Goal: Book appointment/travel/reservation

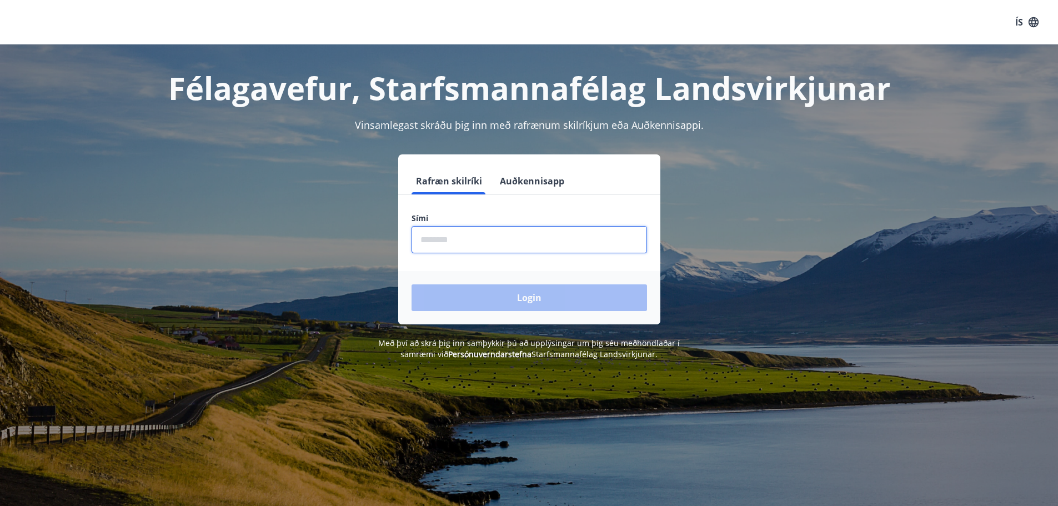
click at [503, 239] on input "phone" at bounding box center [528, 239] width 235 height 27
type input "********"
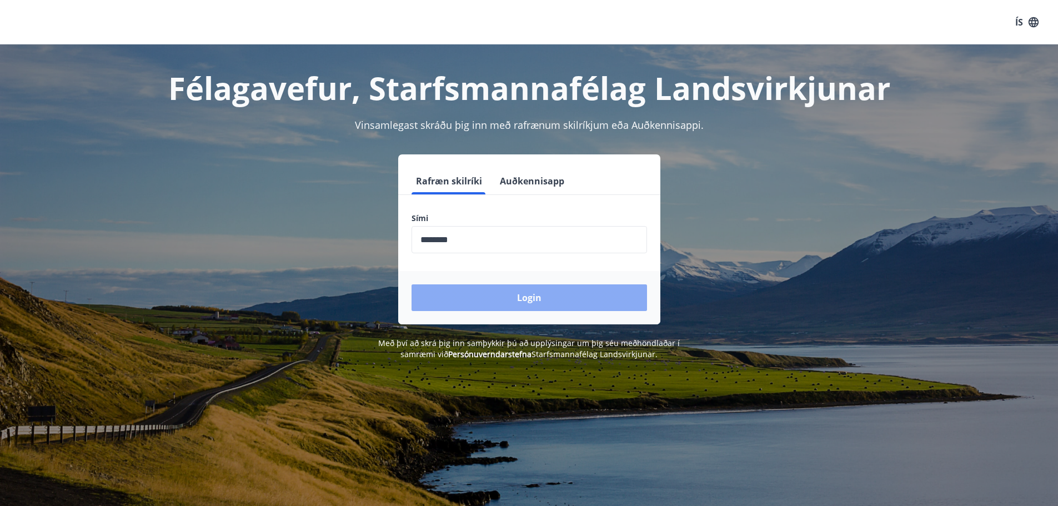
click at [513, 303] on button "Login" at bounding box center [528, 297] width 235 height 27
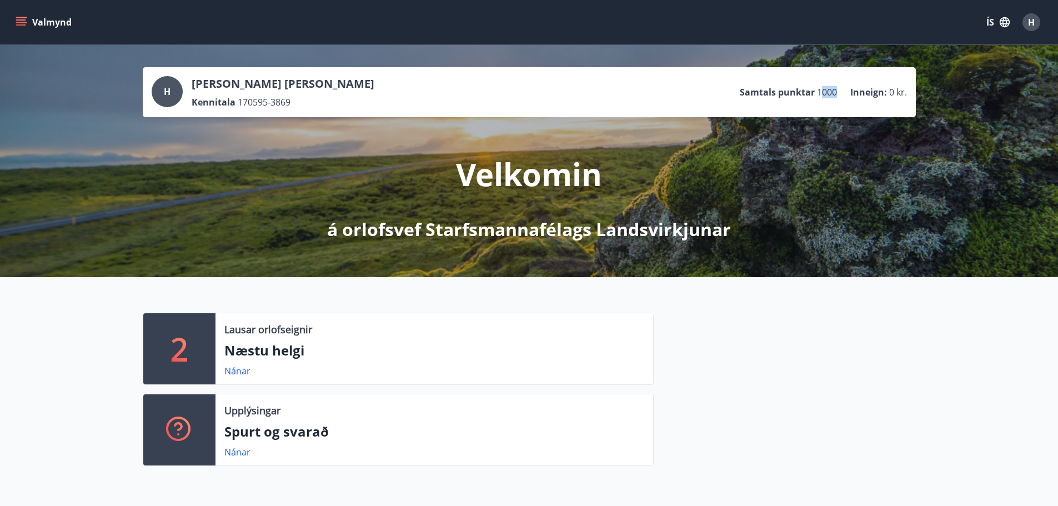
drag, startPoint x: 819, startPoint y: 93, endPoint x: 842, endPoint y: 94, distance: 22.8
click at [842, 94] on ul "Samtals punktar 1000 Inneign : 0 kr." at bounding box center [822, 92] width 167 height 21
click at [768, 299] on div "2 Lausar orlofseignir Næstu helgi Nánar Upplýsingar Spurt og svarað Nánar" at bounding box center [529, 384] width 1058 height 215
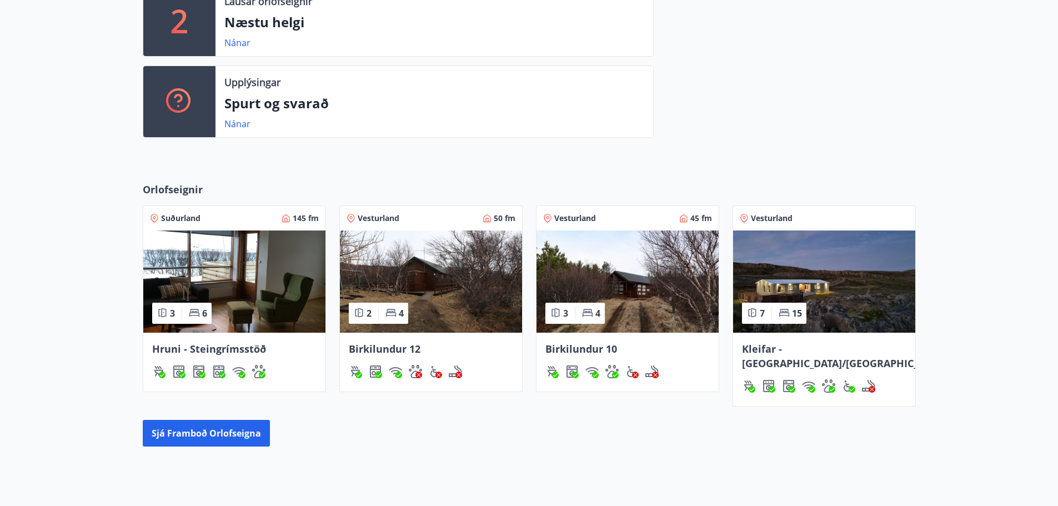
scroll to position [299, 0]
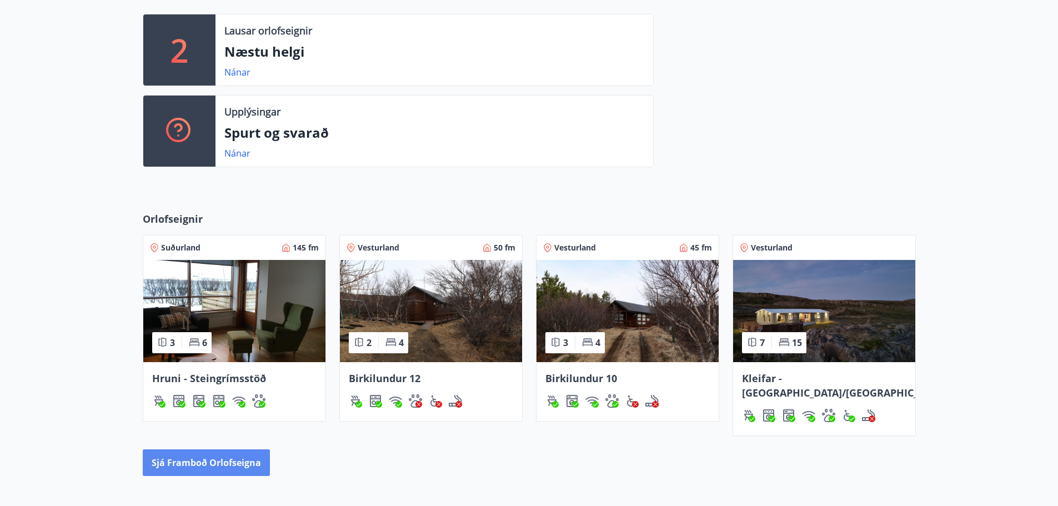
click at [226, 449] on button "Sjá framboð orlofseigna" at bounding box center [206, 462] width 127 height 27
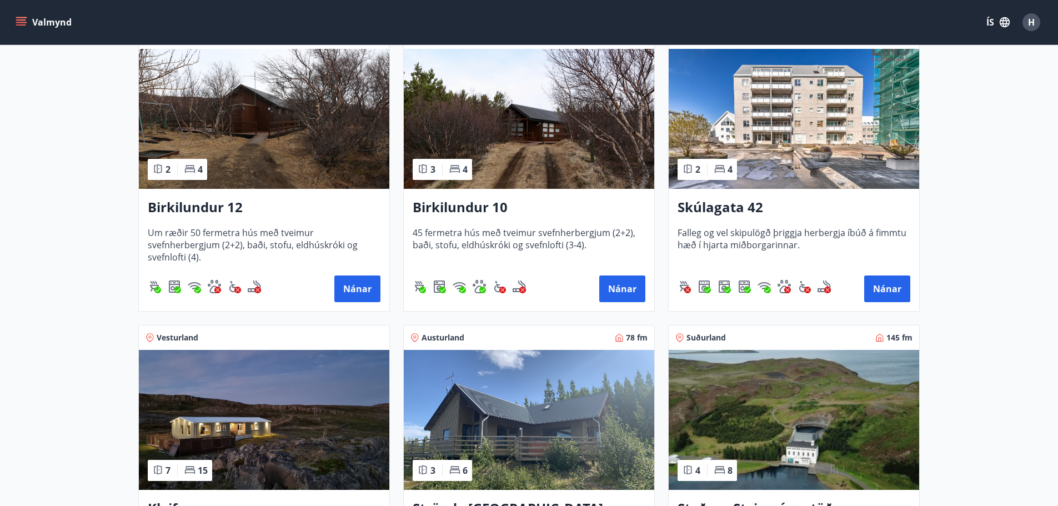
scroll to position [230, 0]
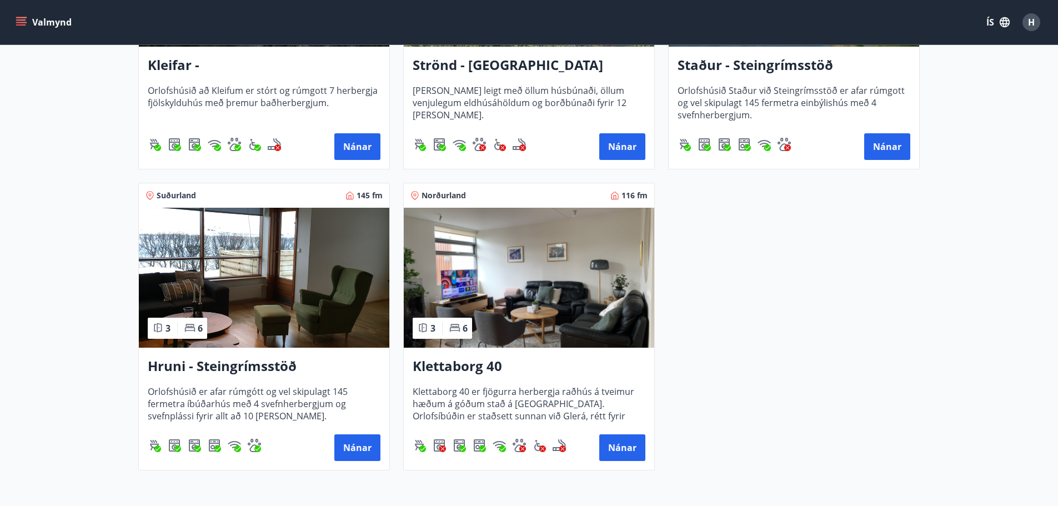
click at [482, 372] on h3 "Klettaborg 40" at bounding box center [528, 366] width 233 height 20
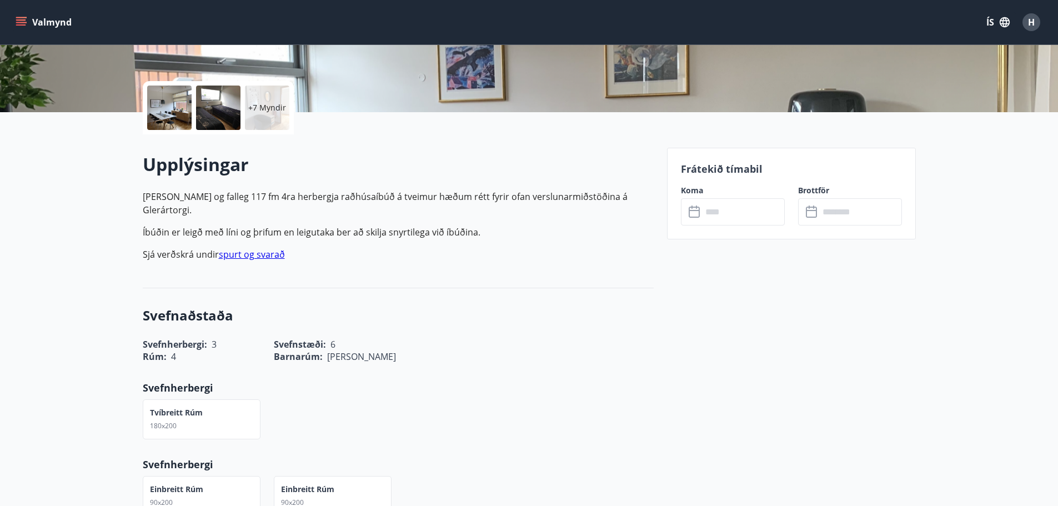
scroll to position [222, 0]
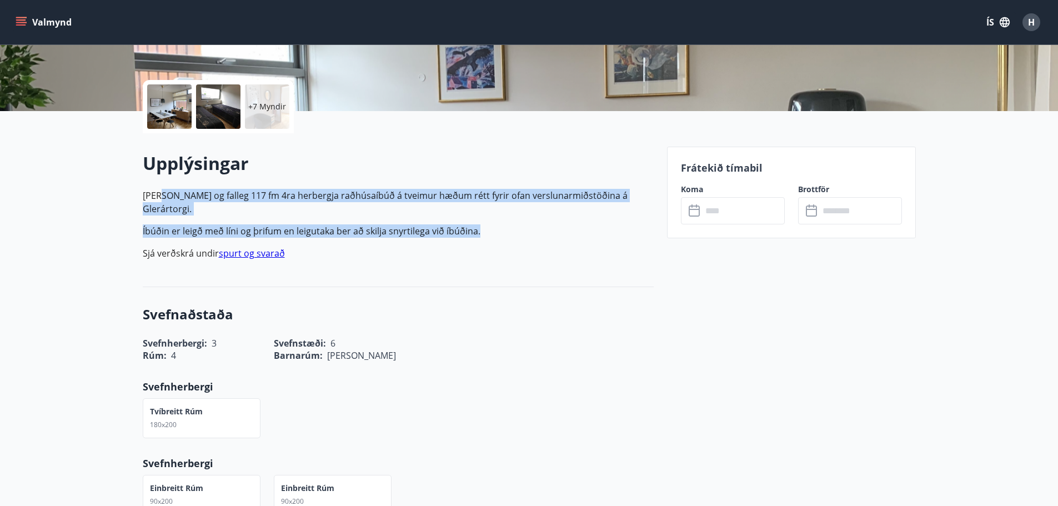
drag, startPoint x: 159, startPoint y: 198, endPoint x: 479, endPoint y: 221, distance: 321.2
click at [479, 221] on p "[PERSON_NAME] og falleg 117 fm 4ra herbergja raðhúsaíbúð á tveimur hæðum rétt f…" at bounding box center [398, 224] width 511 height 71
click at [479, 224] on p "Íbúðin er leigð með líni og þrifum en leigutaka ber að skilja snyrtilega við íb…" at bounding box center [398, 230] width 511 height 13
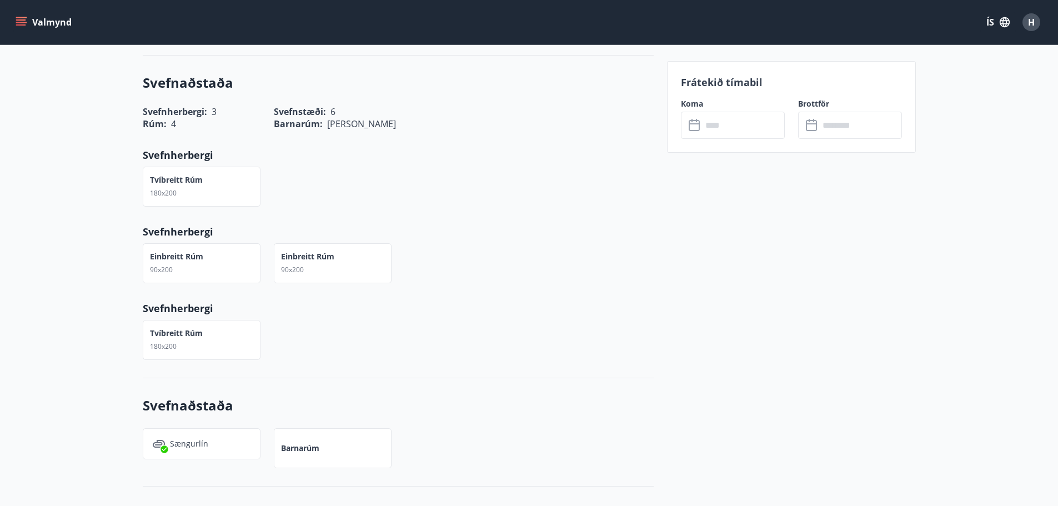
scroll to position [444, 0]
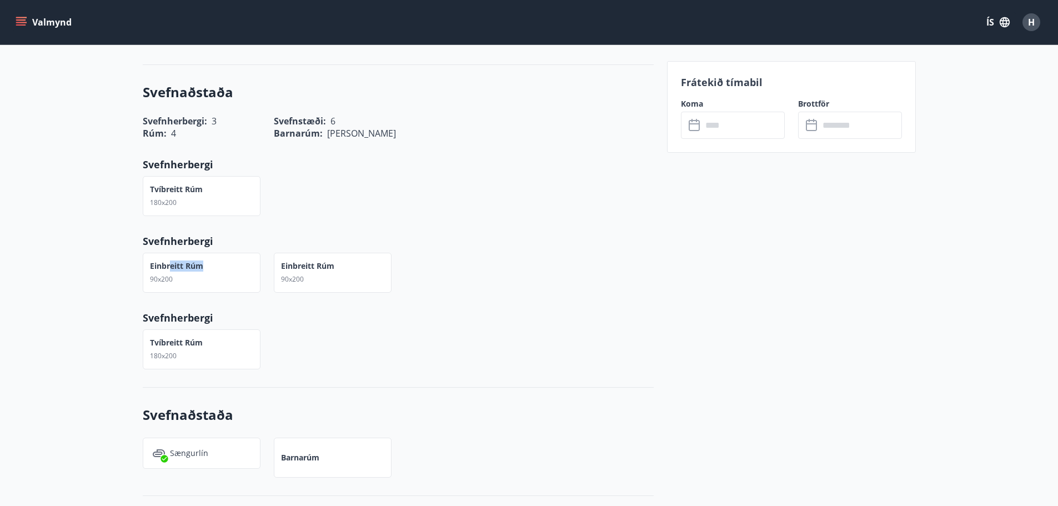
drag, startPoint x: 168, startPoint y: 253, endPoint x: 235, endPoint y: 254, distance: 67.2
click at [235, 254] on div "Einbreitt rúm 90x200" at bounding box center [202, 273] width 118 height 40
drag, startPoint x: 289, startPoint y: 250, endPoint x: 346, endPoint y: 253, distance: 56.7
click at [346, 253] on div "Einbreitt rúm 90x200" at bounding box center [333, 273] width 118 height 40
drag, startPoint x: 204, startPoint y: 324, endPoint x: 138, endPoint y: 318, distance: 66.3
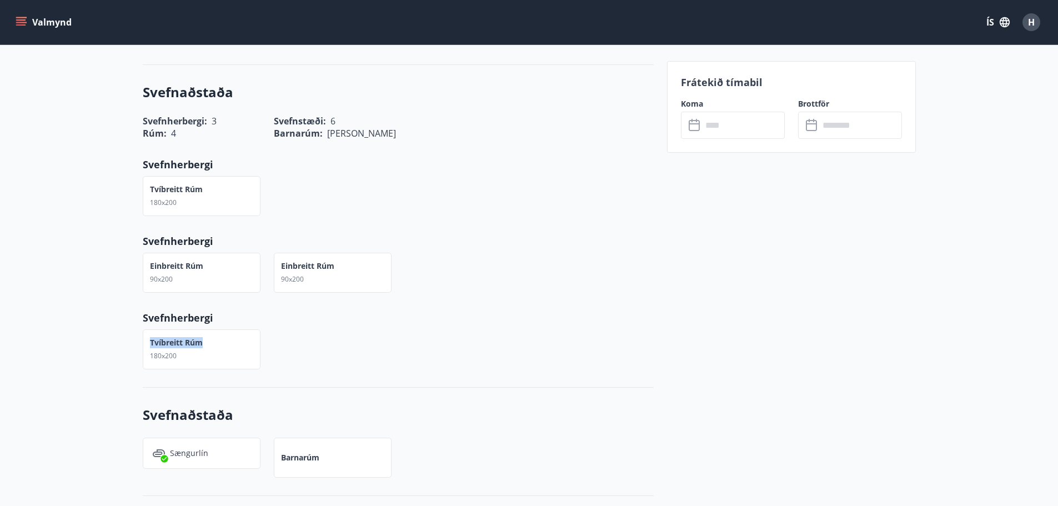
click at [138, 318] on div "Tvíbreitt rúm 180x200" at bounding box center [194, 342] width 131 height 53
click at [310, 334] on div "Tvíbreitt rúm 180x200" at bounding box center [391, 342] width 524 height 53
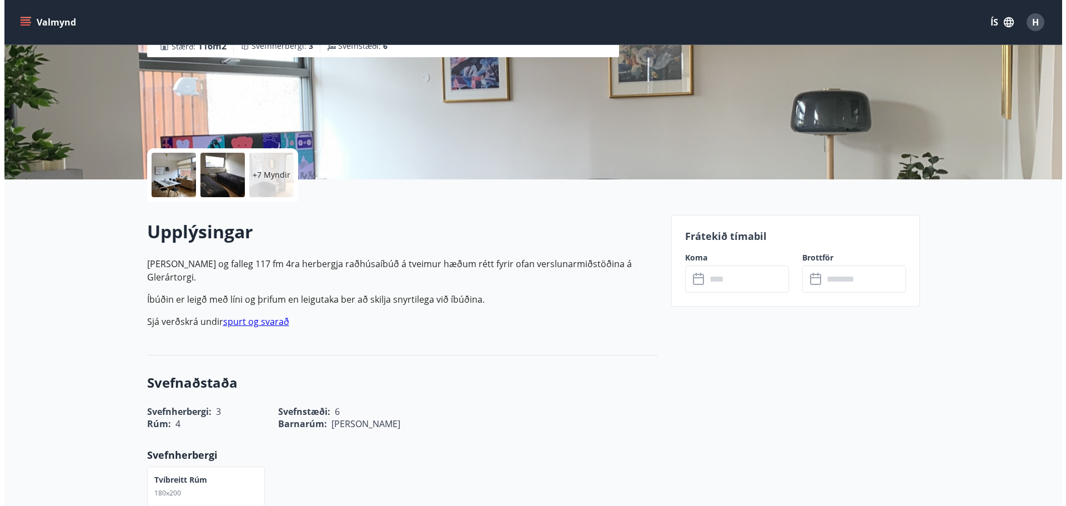
scroll to position [167, 0]
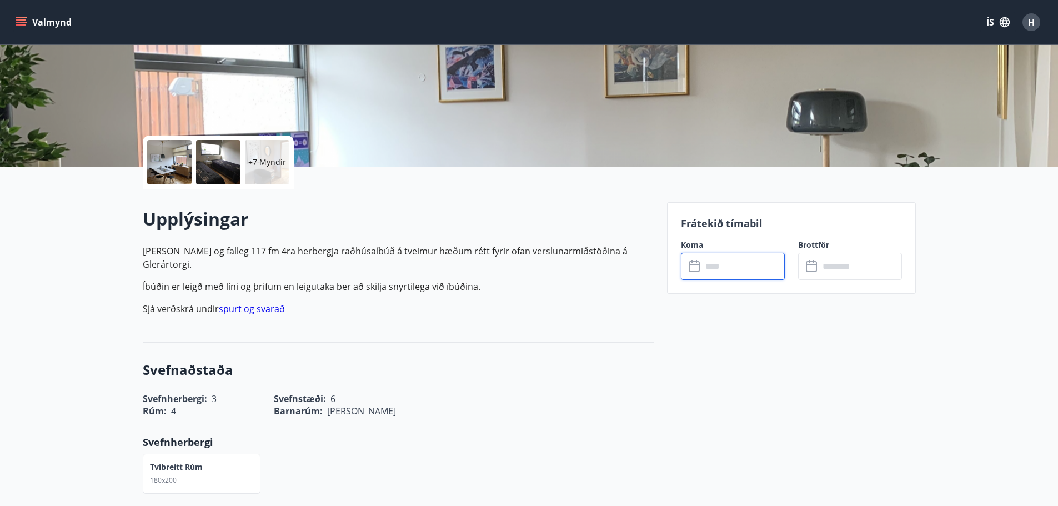
click at [716, 273] on input "text" at bounding box center [743, 266] width 83 height 27
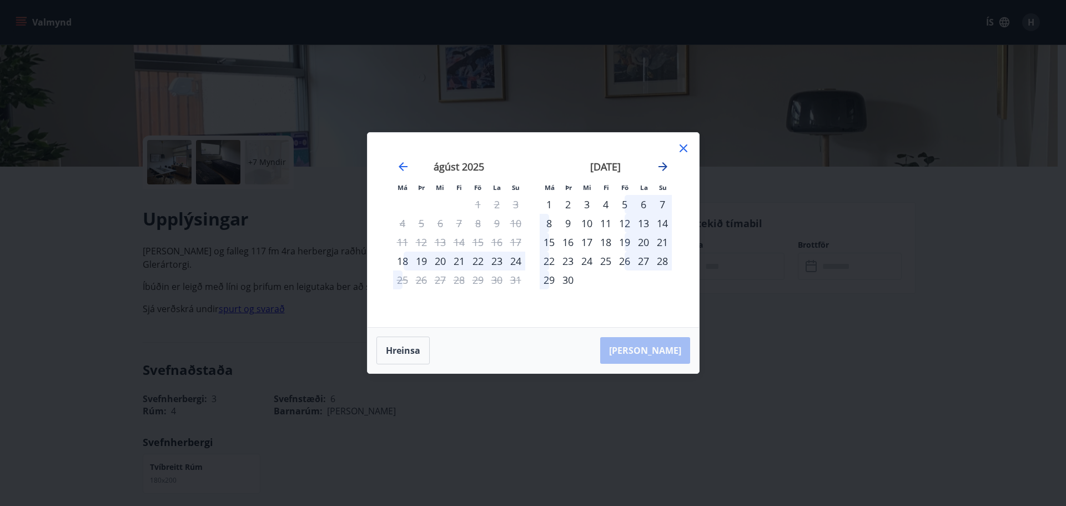
click at [665, 163] on icon "Move forward to switch to the next month." at bounding box center [662, 166] width 13 height 13
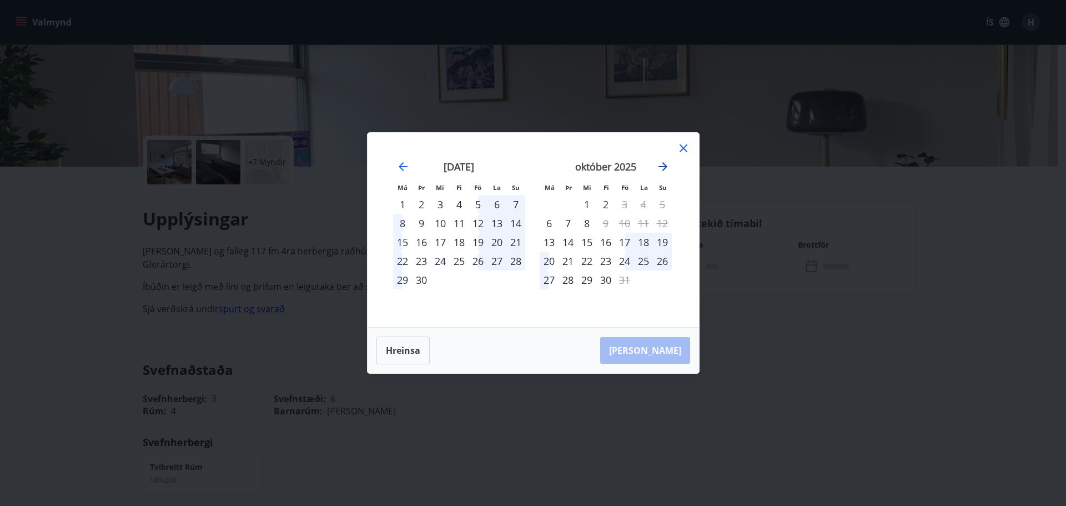
click at [663, 167] on icon "Move forward to switch to the next month." at bounding box center [662, 166] width 9 height 9
click at [459, 263] on div "23" at bounding box center [459, 260] width 19 height 19
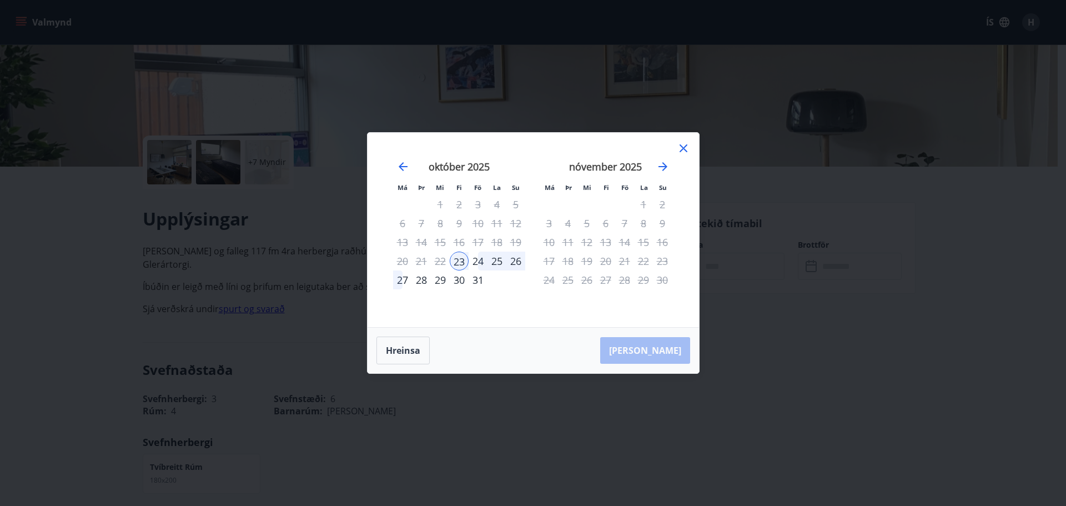
click at [401, 282] on div "27" at bounding box center [402, 279] width 19 height 19
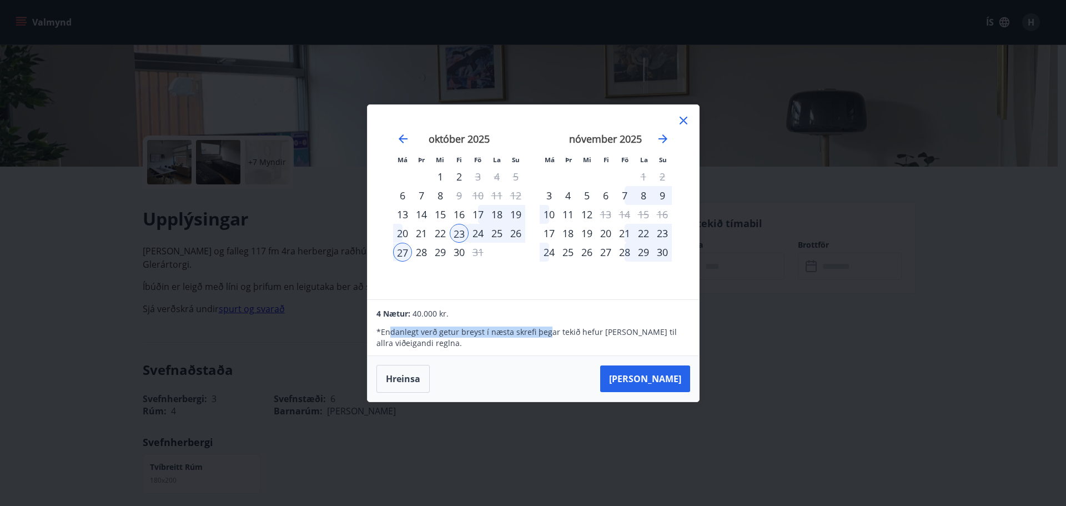
drag, startPoint x: 409, startPoint y: 331, endPoint x: 545, endPoint y: 329, distance: 136.0
click at [545, 329] on p "* Endanlegt verð getur breyst í næsta skrefi þegar tekið hefur [PERSON_NAME] ti…" at bounding box center [532, 337] width 313 height 22
drag, startPoint x: 419, startPoint y: 328, endPoint x: 480, endPoint y: 330, distance: 60.5
click at [477, 330] on p "* Endanlegt verð getur breyst í næsta skrefi þegar tekið hefur [PERSON_NAME] ti…" at bounding box center [532, 337] width 313 height 22
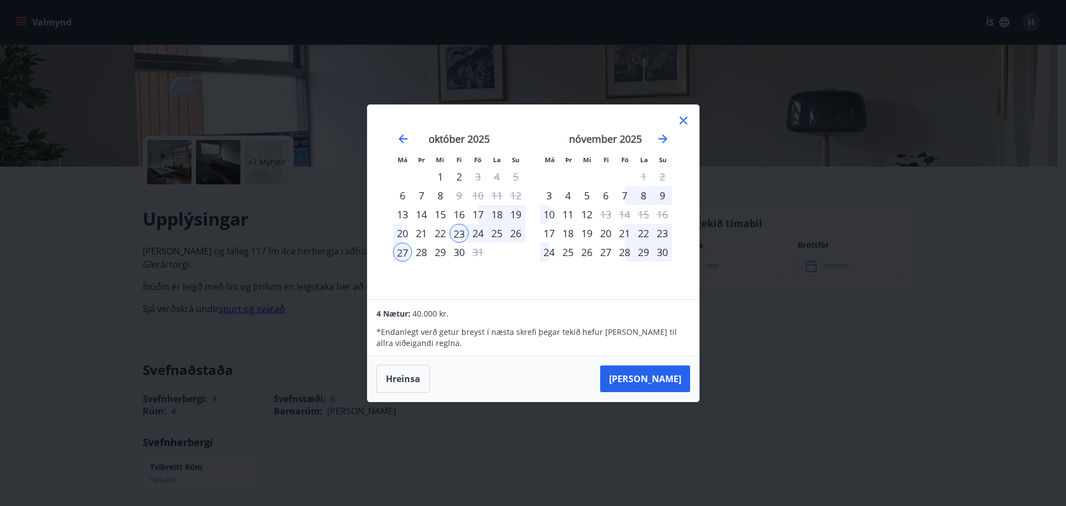
click at [480, 330] on p "* Endanlegt verð getur breyst í næsta skrefi þegar tekið hefur [PERSON_NAME] ti…" at bounding box center [532, 337] width 313 height 22
click at [680, 119] on icon at bounding box center [683, 120] width 13 height 13
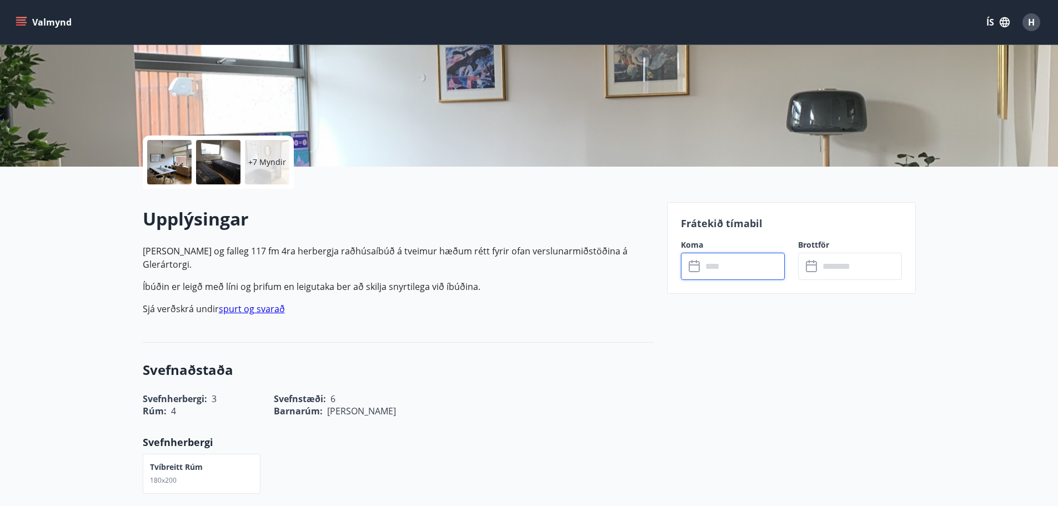
click at [268, 172] on div "+7 Myndir" at bounding box center [267, 162] width 44 height 44
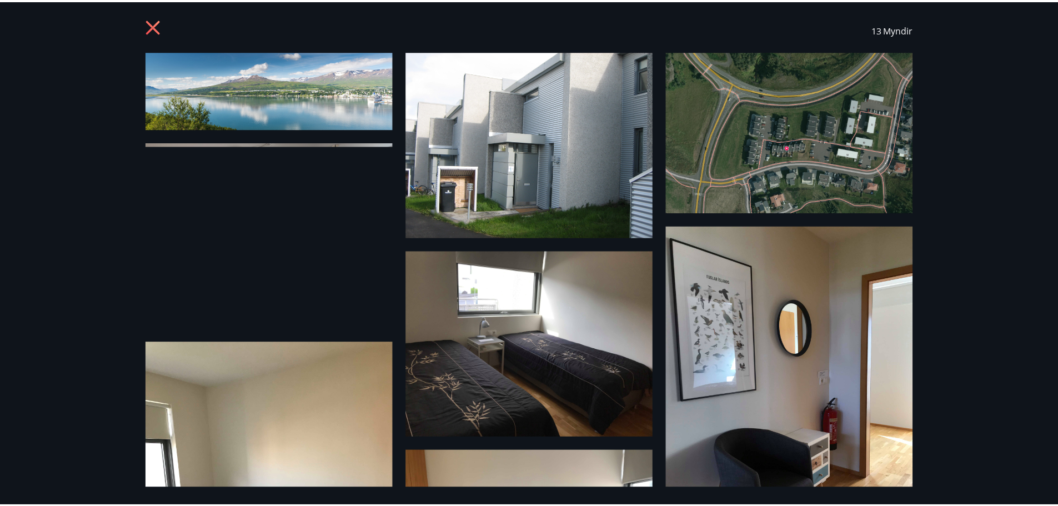
scroll to position [0, 0]
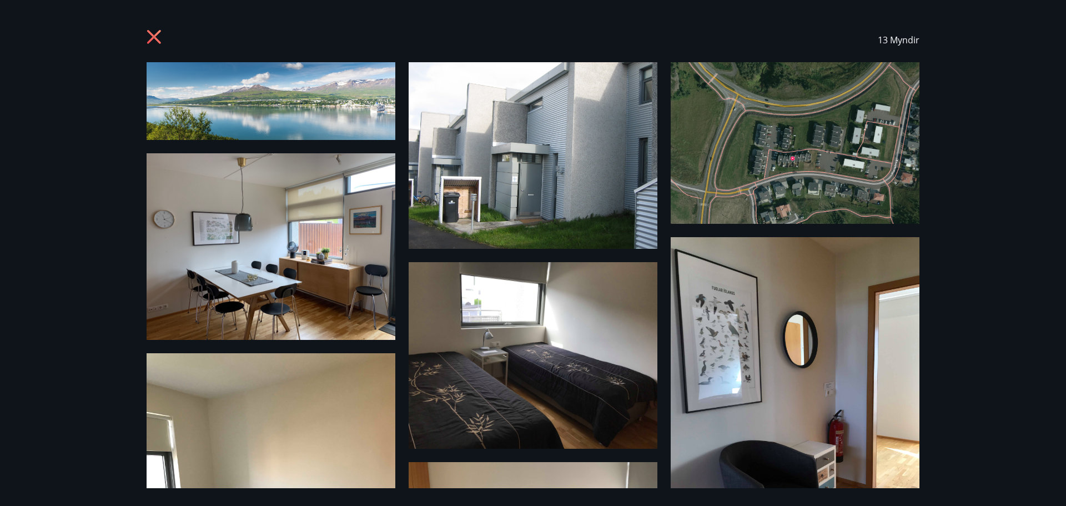
click at [157, 38] on icon at bounding box center [156, 38] width 18 height 18
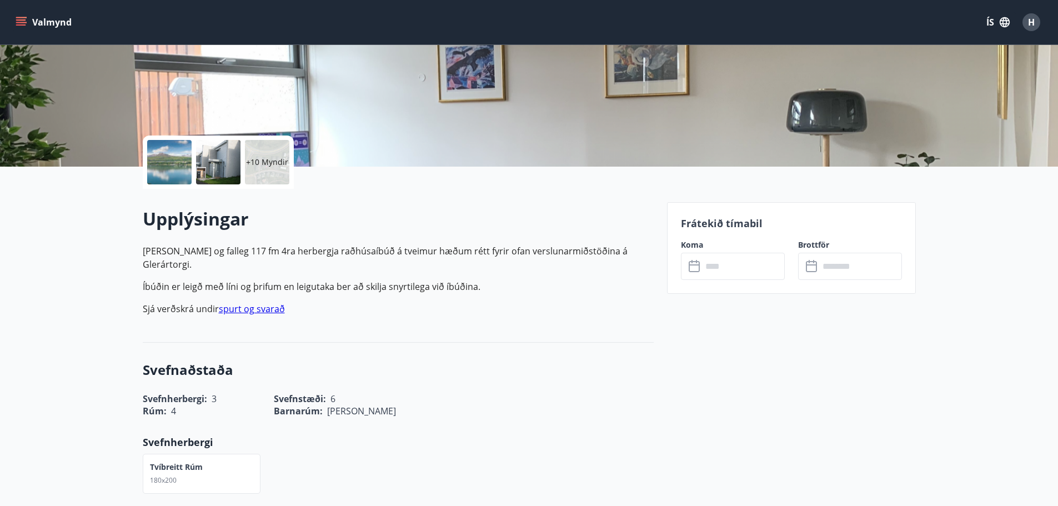
click at [27, 21] on button "Valmynd" at bounding box center [44, 22] width 63 height 20
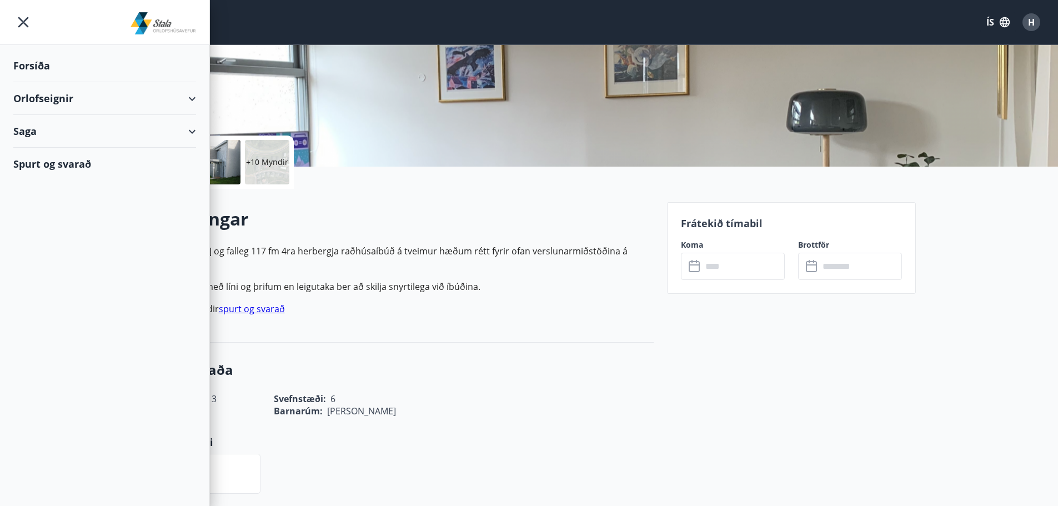
click at [31, 94] on div "Orlofseignir" at bounding box center [104, 98] width 183 height 33
click at [52, 148] on div "Bókunardagatal" at bounding box center [104, 149] width 165 height 23
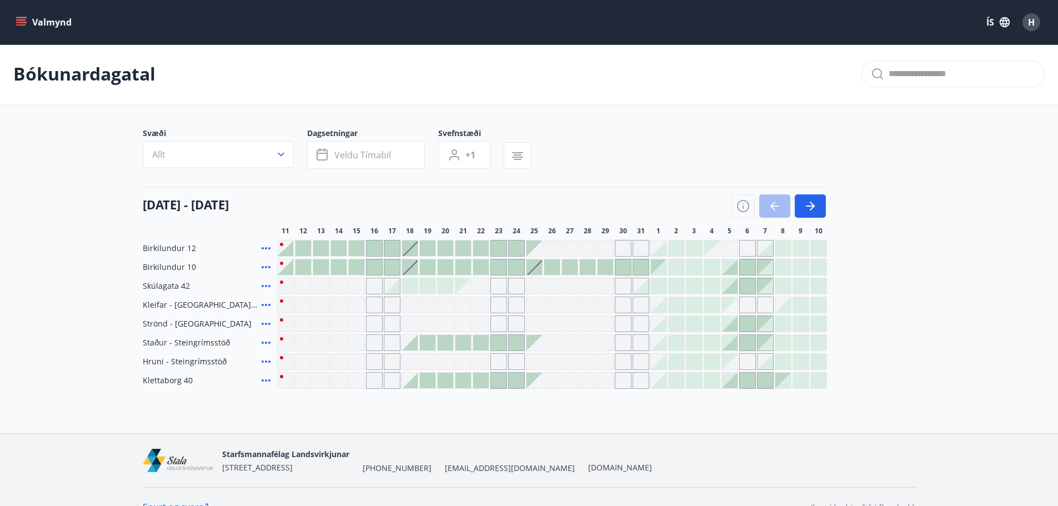
scroll to position [22, 0]
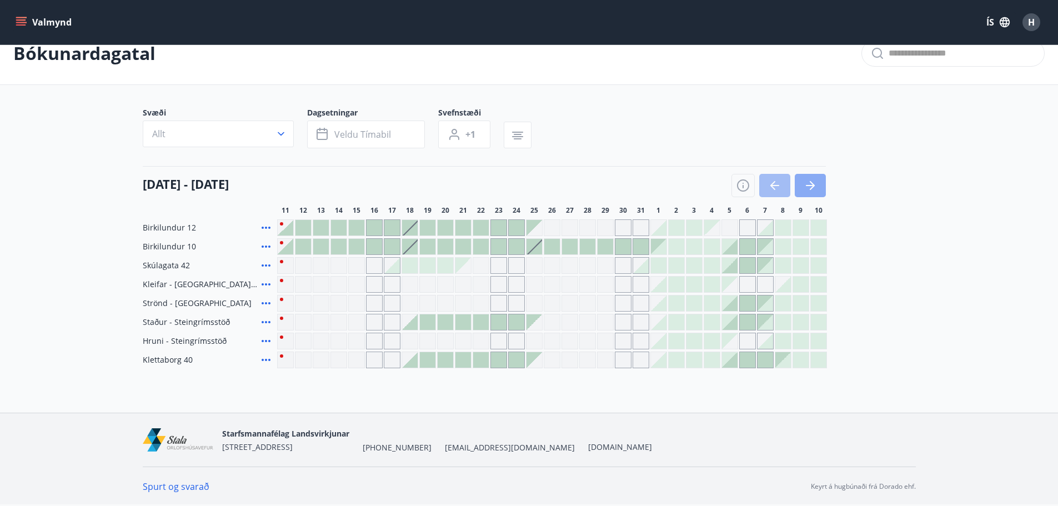
click at [820, 191] on button "button" at bounding box center [809, 185] width 31 height 23
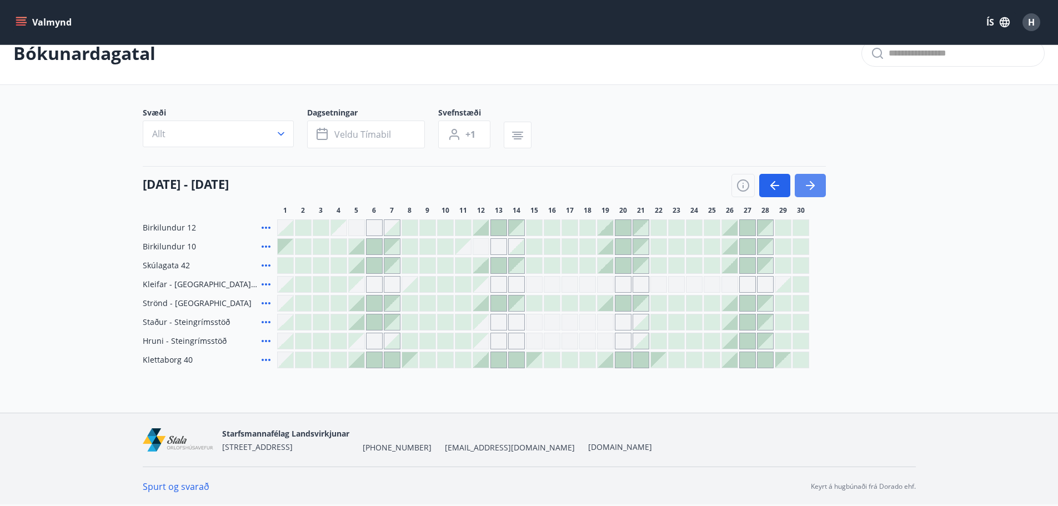
click at [818, 184] on button "button" at bounding box center [809, 185] width 31 height 23
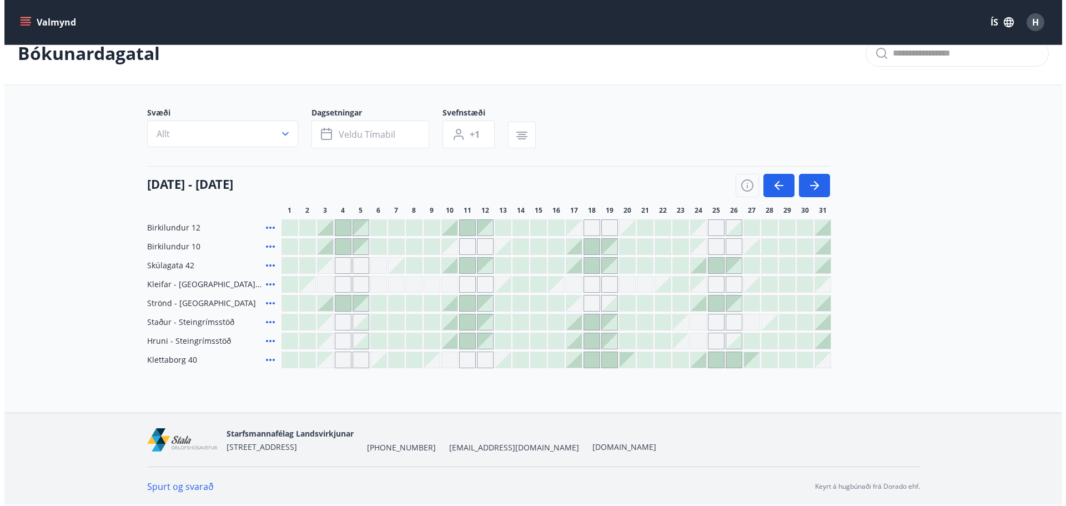
scroll to position [0, 0]
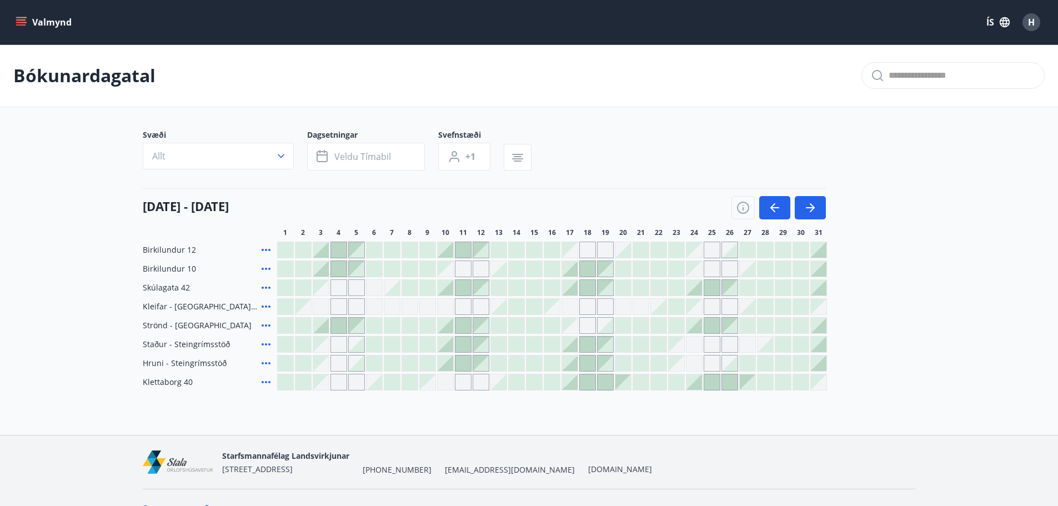
click at [269, 266] on icon at bounding box center [265, 268] width 13 height 13
